Goal: Obtain resource: Obtain resource

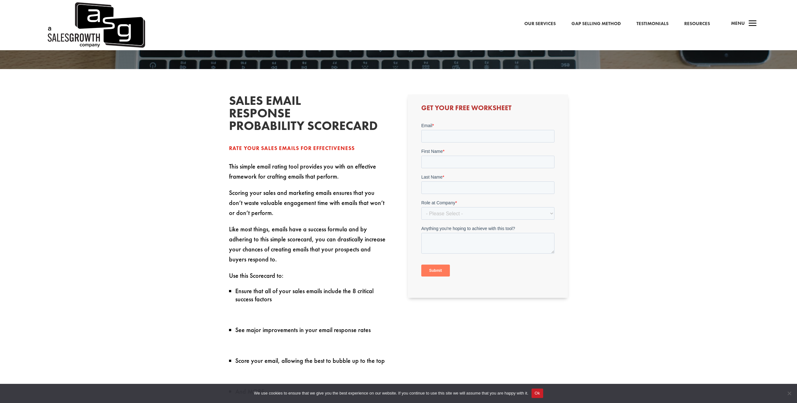
scroll to position [220, 0]
click at [705, 20] on link "Resources" at bounding box center [697, 24] width 26 height 8
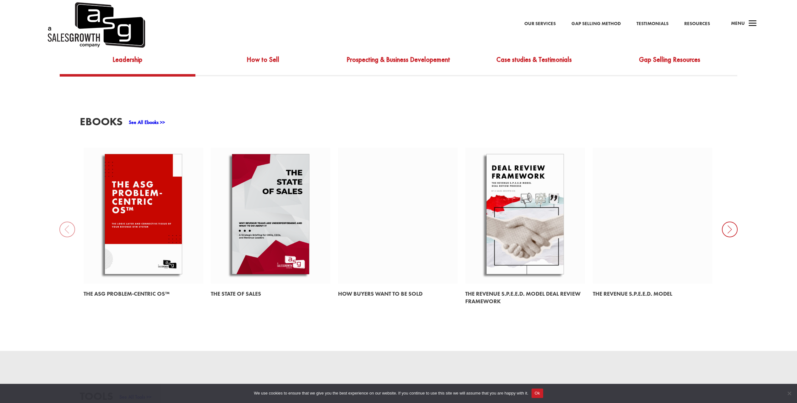
scroll to position [283, 0]
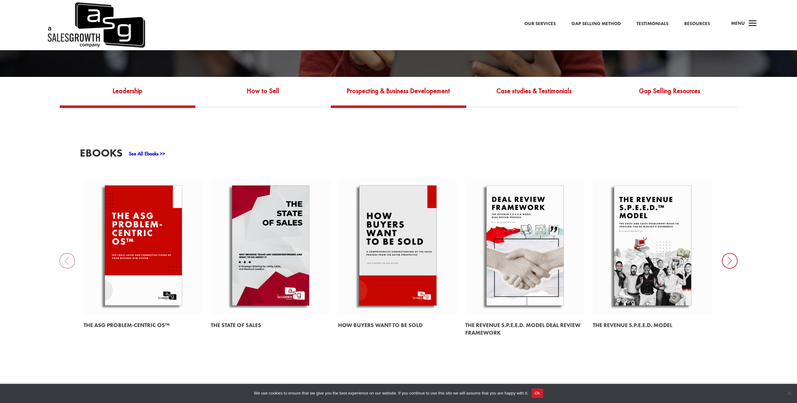
click at [417, 90] on link "Prospecting & Business Developement" at bounding box center [398, 95] width 135 height 20
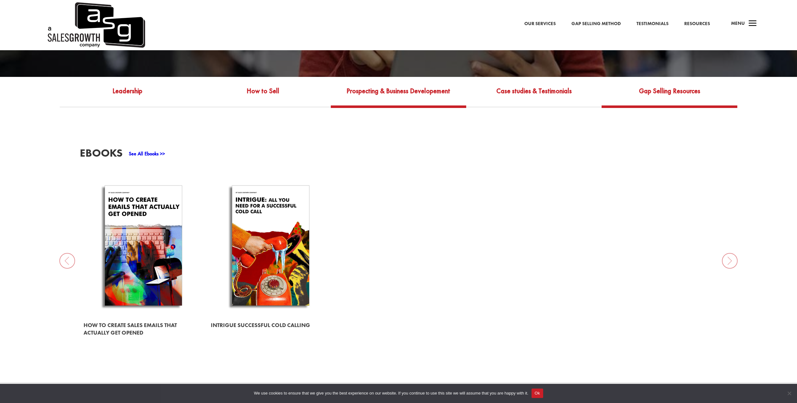
click at [641, 87] on link "Gap Selling Resources" at bounding box center [669, 95] width 135 height 20
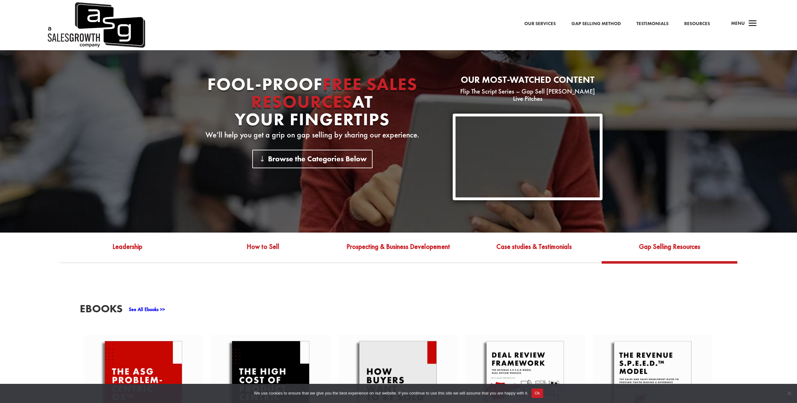
scroll to position [126, 0]
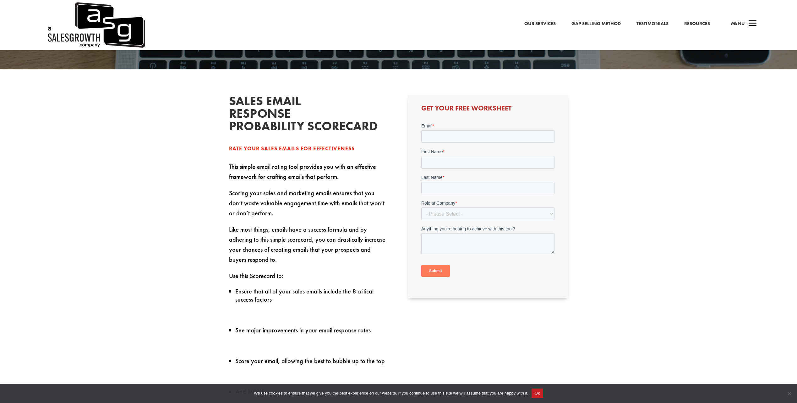
scroll to position [346, 0]
